Goal: Transaction & Acquisition: Subscribe to service/newsletter

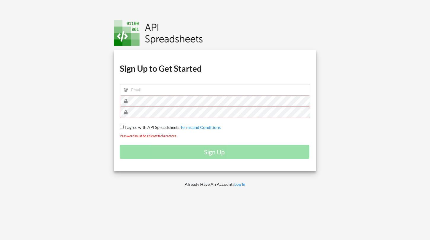
click at [124, 125] on span "I agree with API Spreadsheets'" at bounding box center [152, 127] width 57 height 5
click at [123, 125] on input "I agree with API Spreadsheets' Terms and Conditions" at bounding box center [122, 127] width 4 height 4
checkbox input "true"
click at [156, 84] on input "email" at bounding box center [215, 89] width 190 height 11
type input "[EMAIL_ADDRESS][DOMAIN_NAME]"
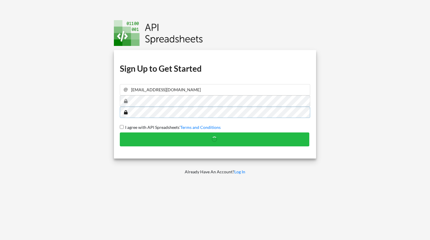
checkbox input "false"
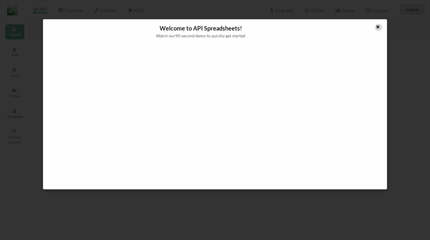
click at [380, 27] on icon at bounding box center [377, 26] width 5 height 4
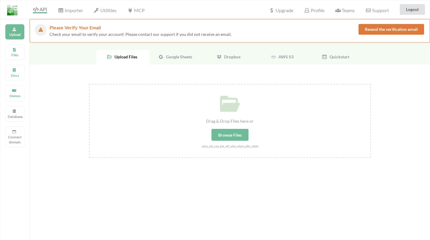
click at [133, 55] on span "Upload Files" at bounding box center [124, 56] width 25 height 5
click at [17, 49] on div "Files" at bounding box center [15, 52] width 20 height 16
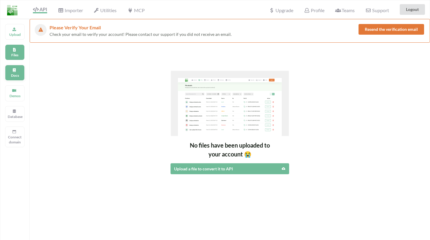
click at [18, 71] on div "Docs" at bounding box center [15, 73] width 20 height 16
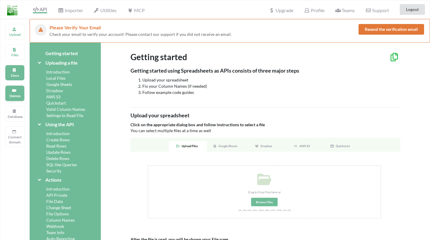
click at [15, 89] on icon at bounding box center [14, 90] width 4 height 4
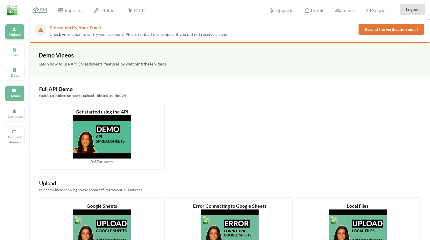
click at [14, 30] on icon at bounding box center [14, 29] width 4 height 4
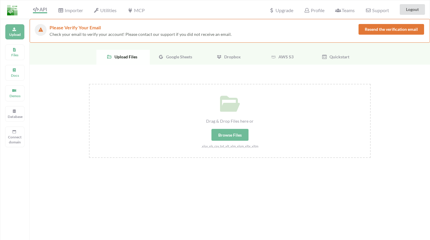
click at [71, 5] on div "Importer" at bounding box center [70, 9] width 33 height 13
click at [71, 7] on span "Importer" at bounding box center [70, 10] width 25 height 7
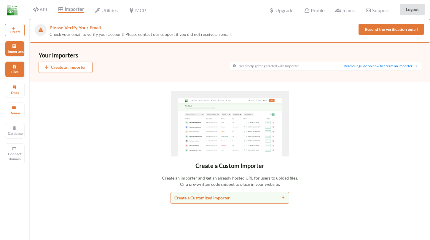
click at [20, 68] on div "Files" at bounding box center [15, 69] width 20 height 16
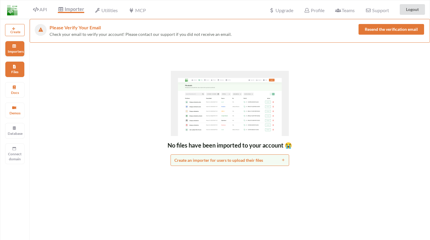
click at [16, 55] on div "Importers" at bounding box center [15, 49] width 20 height 16
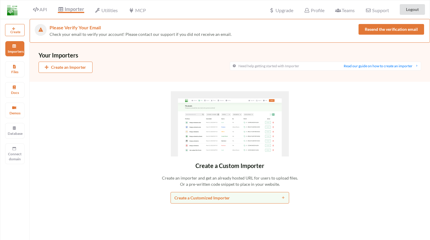
click at [54, 10] on div "Importer" at bounding box center [71, 9] width 34 height 15
click at [51, 10] on div "API" at bounding box center [37, 9] width 27 height 11
click at [45, 12] on span "API" at bounding box center [40, 10] width 14 height 7
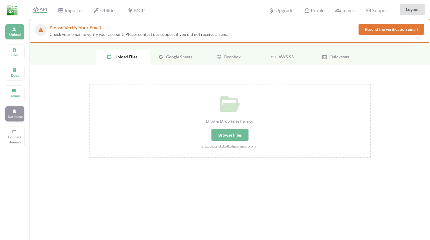
click at [13, 110] on icon at bounding box center [14, 111] width 4 height 4
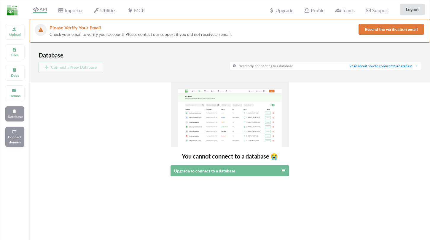
click at [18, 134] on div "Connect domain" at bounding box center [15, 137] width 20 height 21
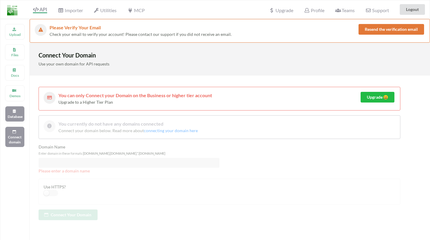
click at [12, 119] on div "Database" at bounding box center [15, 114] width 20 height 16
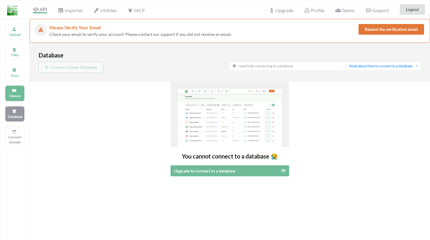
click at [18, 94] on p "Demos" at bounding box center [15, 95] width 14 height 5
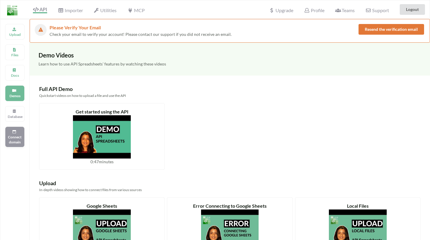
click at [12, 141] on p "Connect domain" at bounding box center [15, 140] width 14 height 10
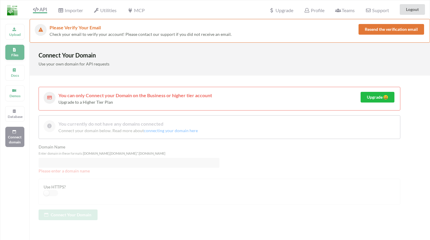
click at [9, 58] on div "Files" at bounding box center [15, 52] width 20 height 16
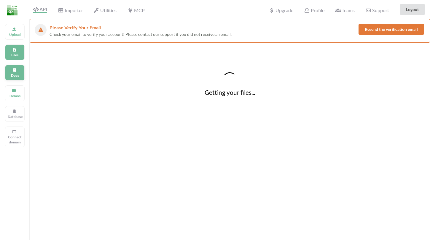
click at [12, 73] on p "Docs" at bounding box center [15, 75] width 14 height 5
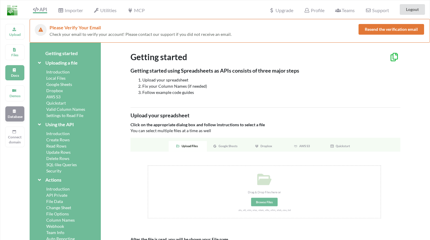
drag, startPoint x: 10, startPoint y: 132, endPoint x: 9, endPoint y: 113, distance: 18.4
click at [10, 129] on div "Connect domain" at bounding box center [15, 137] width 20 height 21
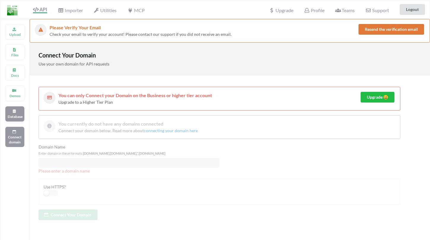
click at [9, 113] on div "Database" at bounding box center [15, 114] width 20 height 16
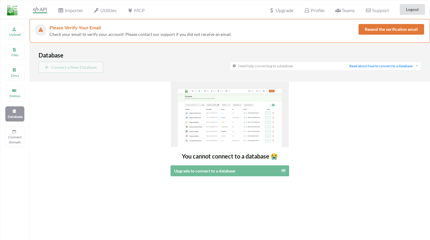
click at [75, 18] on div "API Importer Utilities MCP" at bounding box center [74, 9] width 151 height 18
click at [74, 11] on span "Importer" at bounding box center [70, 10] width 25 height 7
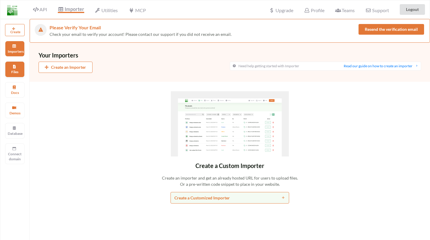
click at [15, 75] on div "Files" at bounding box center [15, 69] width 20 height 16
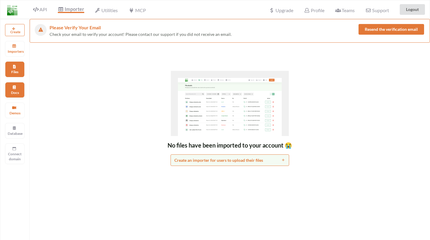
click at [22, 88] on div "Docs" at bounding box center [15, 90] width 20 height 16
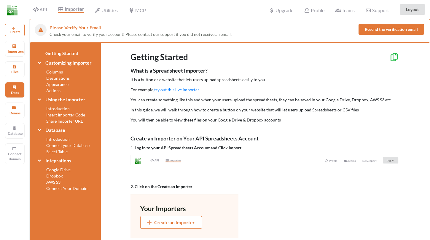
drag, startPoint x: 15, startPoint y: 46, endPoint x: 23, endPoint y: 37, distance: 12.4
click at [14, 47] on icon at bounding box center [14, 46] width 4 height 4
